Goal: Find specific fact: Find specific fact

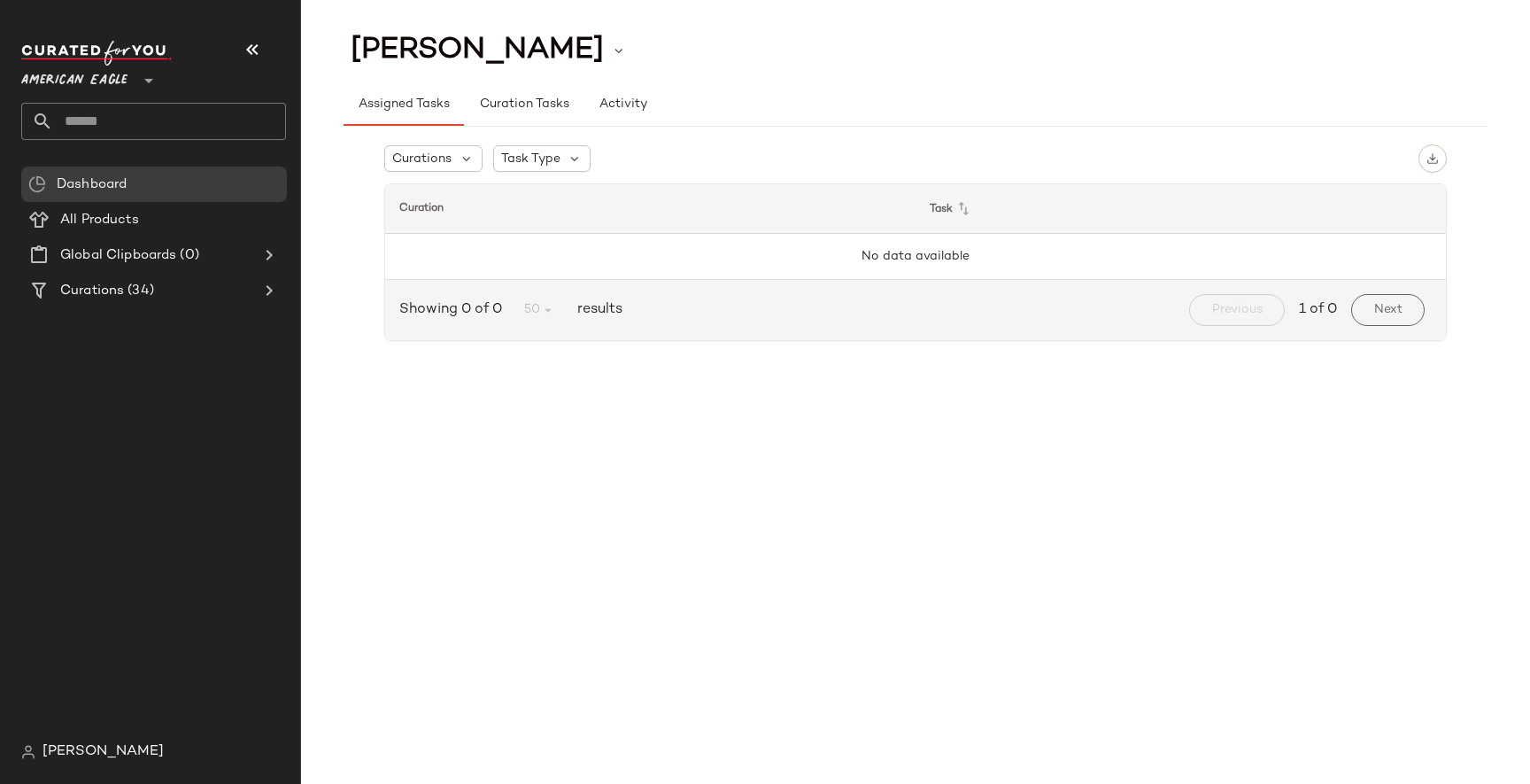
click at [66, 769] on div "[PERSON_NAME]" at bounding box center [161, 751] width 279 height 35
click at [82, 753] on span "[PERSON_NAME]" at bounding box center [103, 752] width 121 height 22
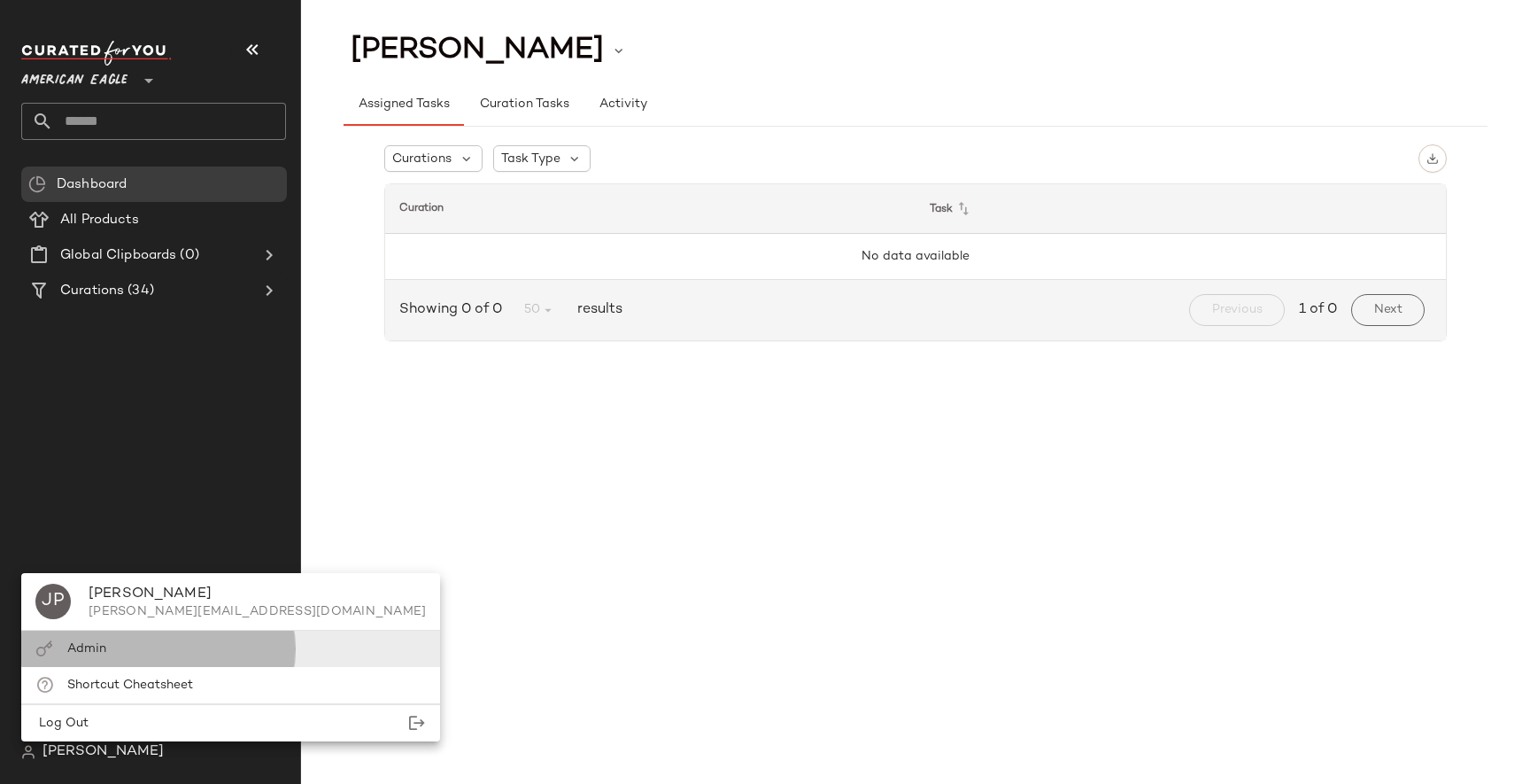
click at [128, 660] on div "Admin" at bounding box center [231, 648] width 419 height 36
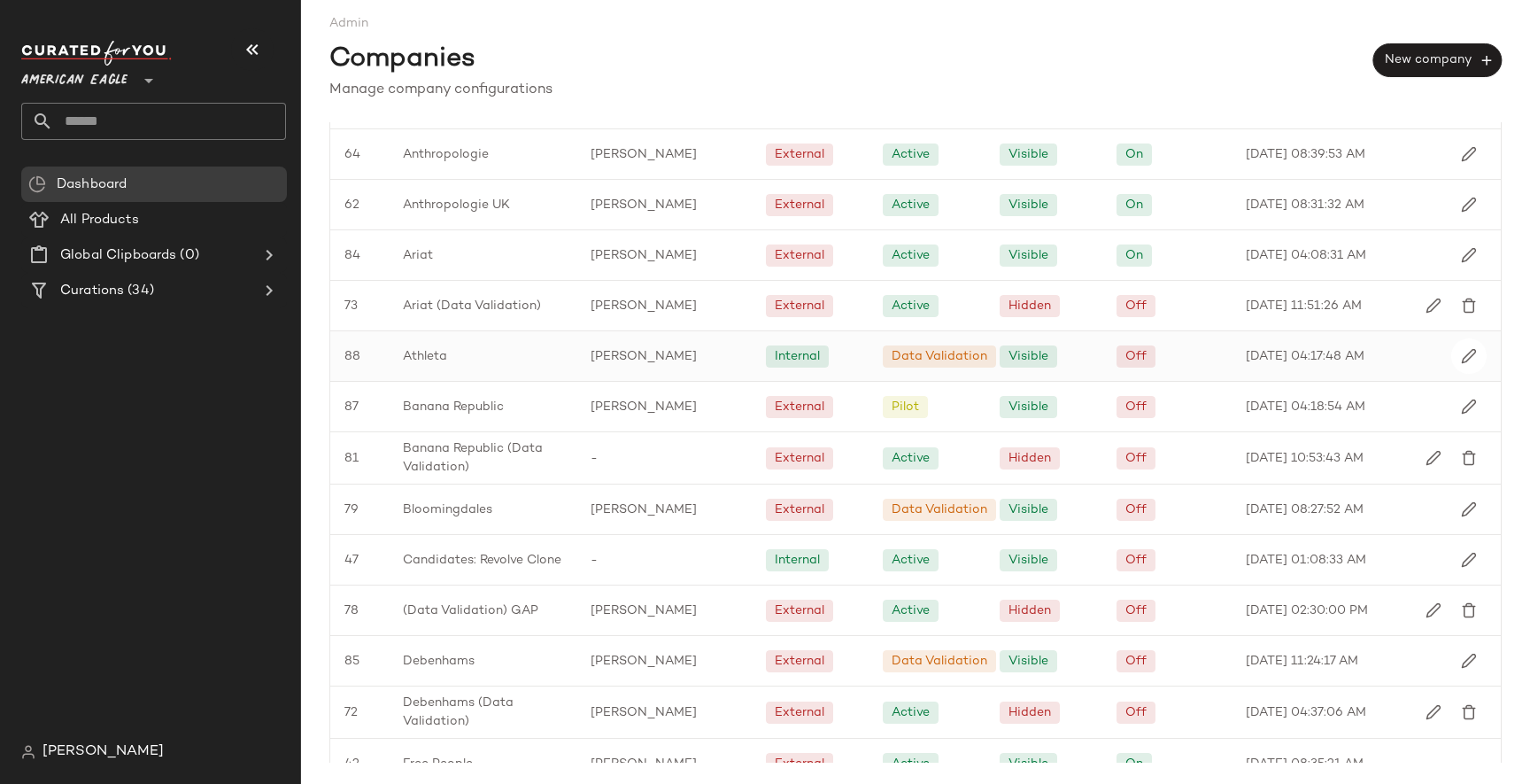
scroll to position [123, 0]
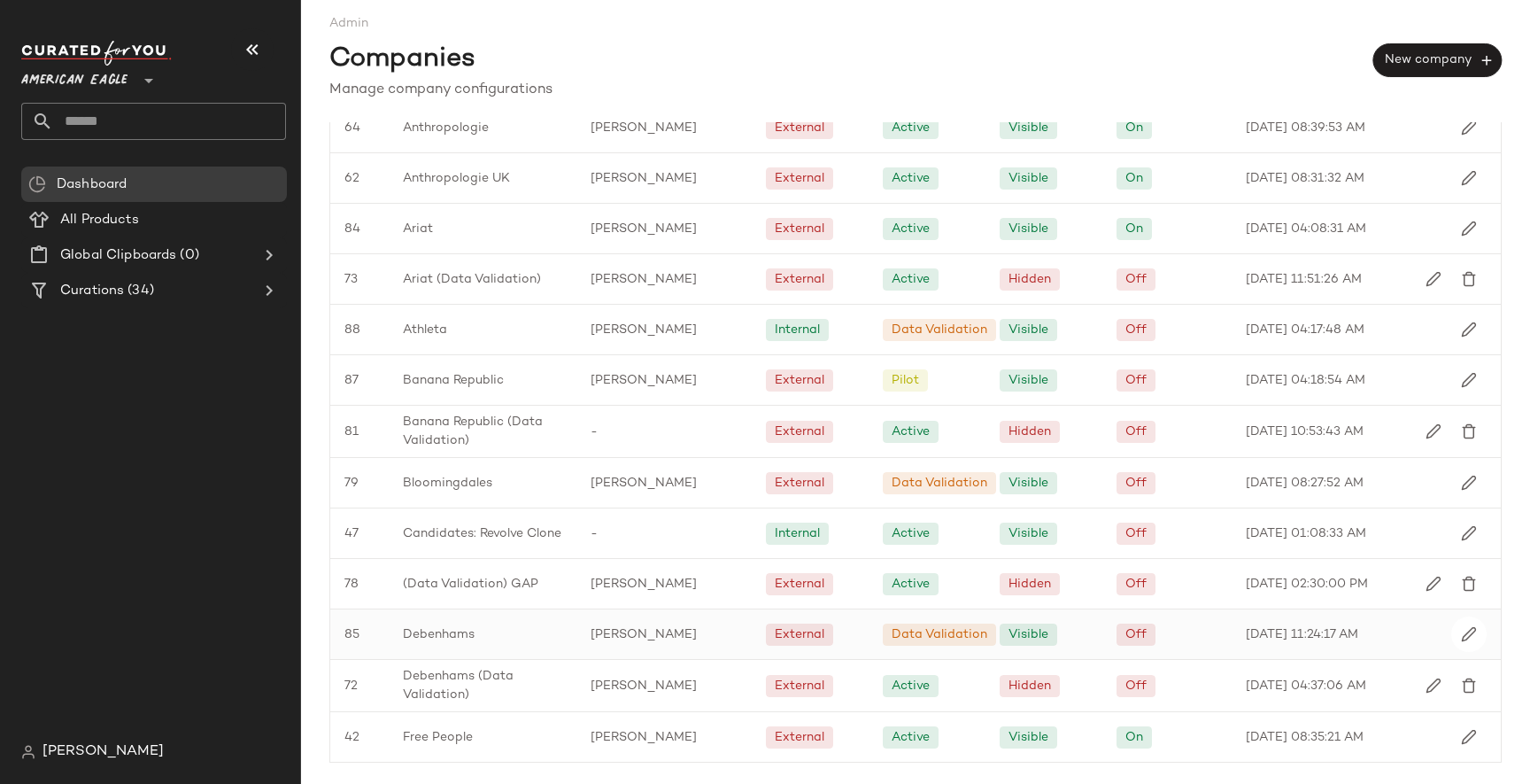
click at [447, 626] on span "Debenhams" at bounding box center [439, 634] width 71 height 19
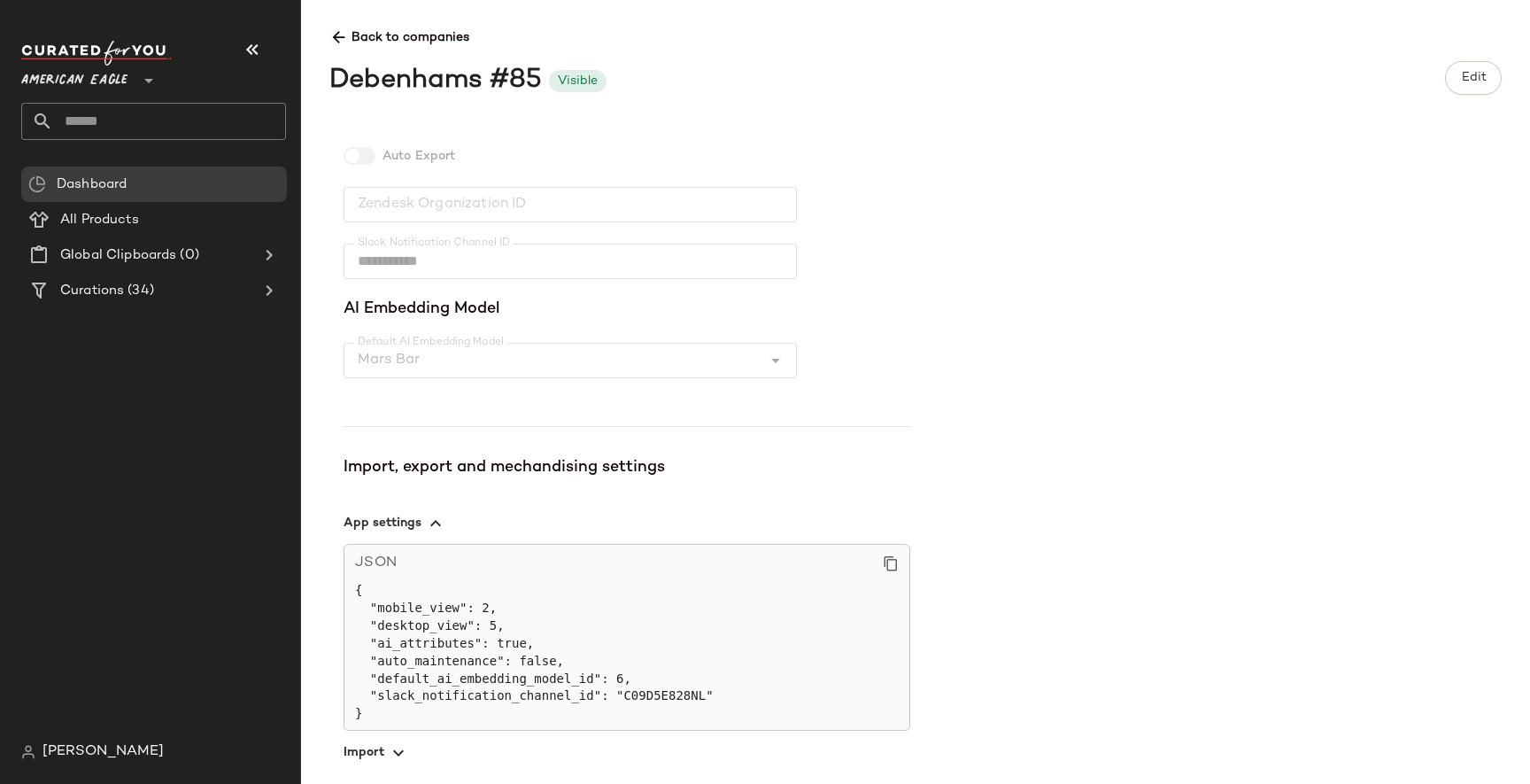
scroll to position [528, 0]
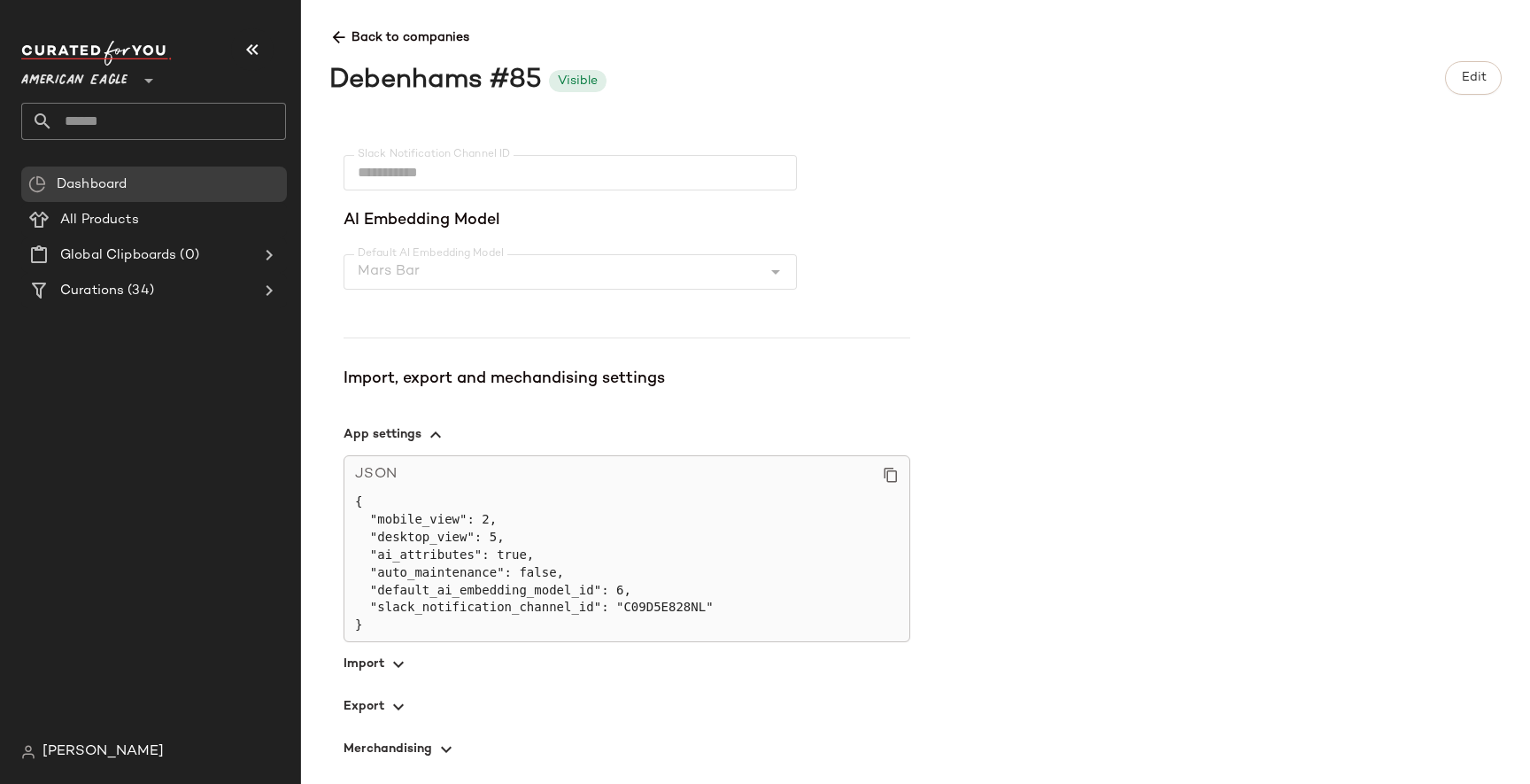
click at [398, 703] on icon "button" at bounding box center [399, 707] width 22 height 22
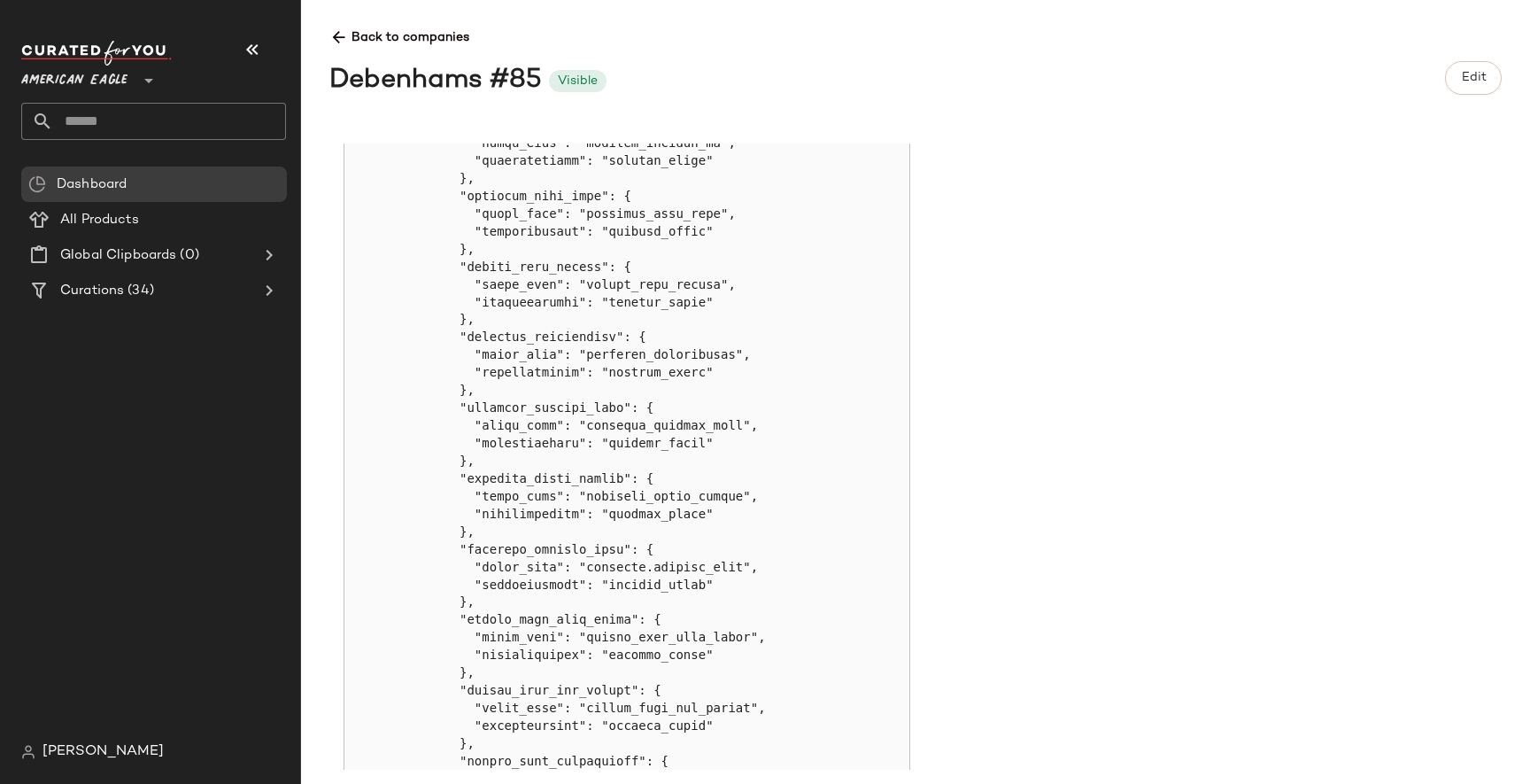
scroll to position [2092, 0]
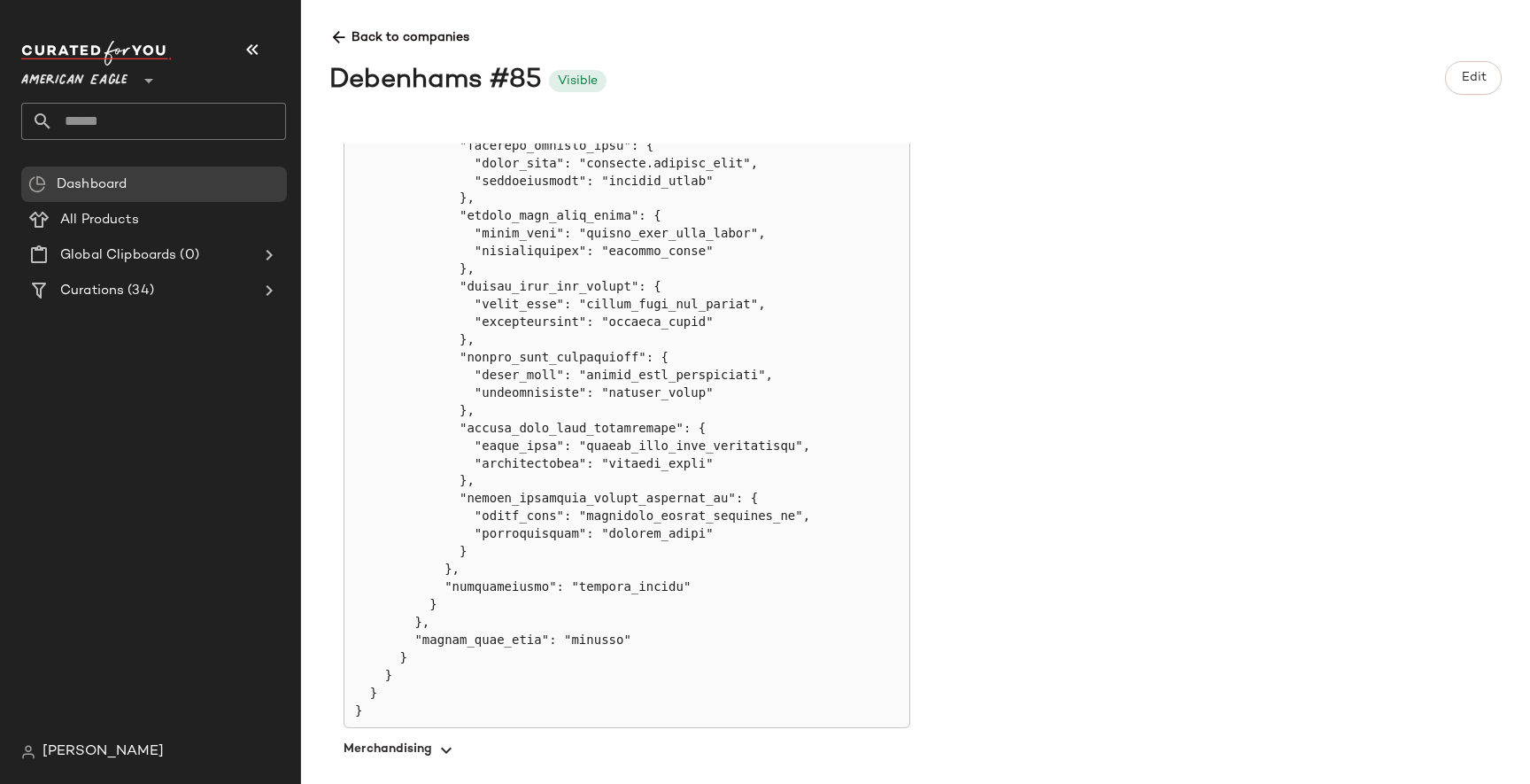
copy pre "reference_parent_category_id"
